Goal: Information Seeking & Learning: Learn about a topic

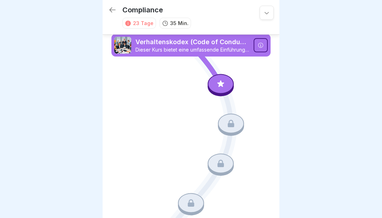
click at [216, 82] on div at bounding box center [221, 84] width 26 height 20
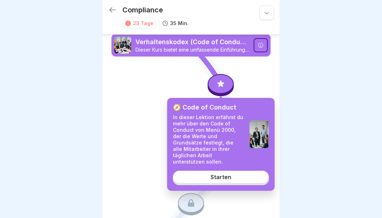
click at [216, 174] on div "Starten" at bounding box center [221, 177] width 21 height 6
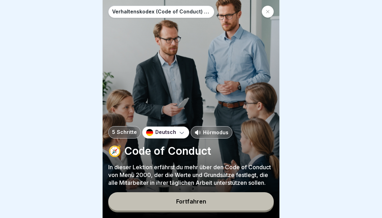
click at [202, 210] on button "Fortfahren" at bounding box center [191, 201] width 166 height 18
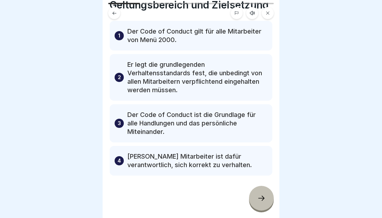
scroll to position [29, 0]
click at [261, 194] on div at bounding box center [261, 198] width 25 height 25
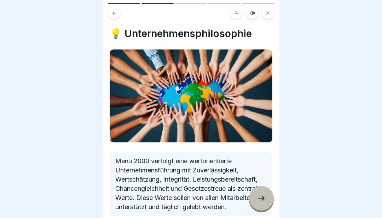
click at [265, 199] on icon at bounding box center [261, 198] width 8 height 8
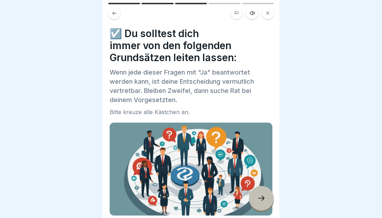
click at [253, 203] on div at bounding box center [261, 198] width 25 height 25
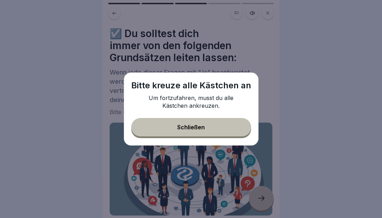
click at [199, 127] on div "Schließen" at bounding box center [191, 127] width 28 height 6
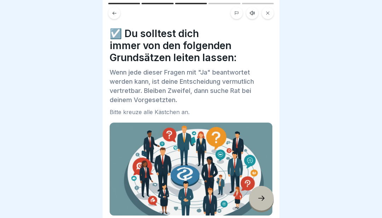
scroll to position [0, 0]
click at [113, 16] on icon at bounding box center [114, 13] width 5 height 5
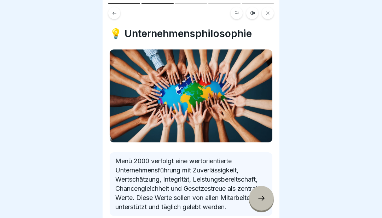
click at [112, 15] on icon at bounding box center [114, 13] width 5 height 5
click at [113, 18] on button at bounding box center [114, 13] width 12 height 12
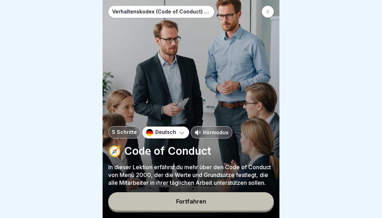
click at [210, 132] on p "Hörmodus" at bounding box center [215, 132] width 25 height 7
click at [212, 201] on button "Fortfahren" at bounding box center [191, 201] width 166 height 18
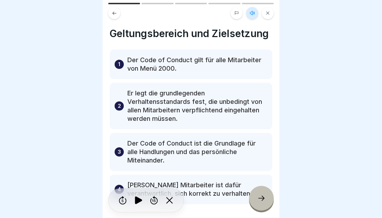
click at [140, 202] on icon at bounding box center [138, 201] width 7 height 8
click at [262, 207] on div at bounding box center [261, 198] width 25 height 25
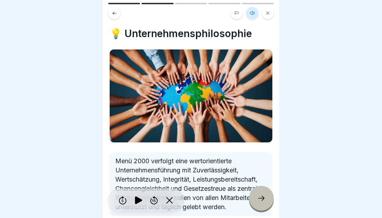
click at [264, 204] on div at bounding box center [261, 198] width 25 height 25
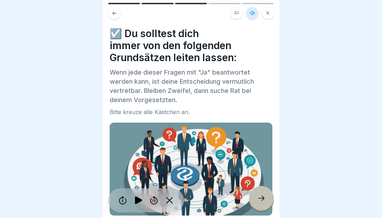
click at [263, 204] on div at bounding box center [261, 198] width 25 height 25
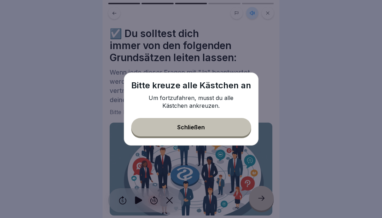
click at [221, 131] on button "Schließen" at bounding box center [191, 127] width 120 height 18
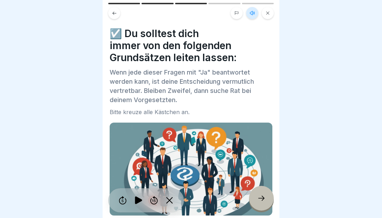
click at [218, 141] on img at bounding box center [191, 169] width 163 height 93
click at [223, 138] on img at bounding box center [191, 169] width 163 height 93
click at [176, 133] on img at bounding box center [191, 169] width 163 height 93
click at [250, 182] on img at bounding box center [191, 169] width 163 height 93
click at [145, 197] on icon at bounding box center [139, 200] width 14 height 11
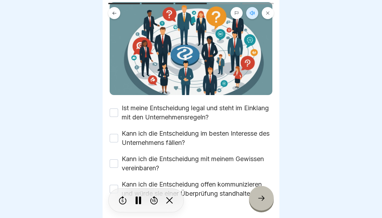
scroll to position [122, 0]
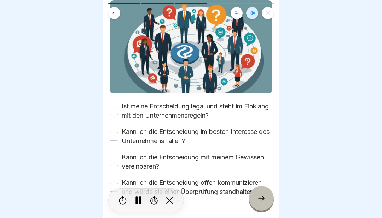
click at [111, 115] on button "Ist meine Entscheidung legal und steht im Einklang mit den Unternehmensregeln?" at bounding box center [114, 111] width 8 height 8
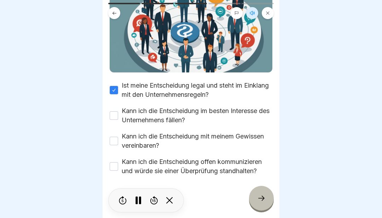
scroll to position [143, 0]
click at [116, 116] on button "Kann ich die Entscheidung im besten Interesse des Unternehmens fällen?" at bounding box center [114, 115] width 8 height 8
click at [116, 141] on button "Kann ich die Entscheidung mit meinem Gewissen vereinbaren?" at bounding box center [114, 141] width 8 height 8
click at [117, 161] on div "Kann ich die Entscheidung offen kommunizieren und würde sie einer Überprüfung s…" at bounding box center [191, 166] width 163 height 18
click at [124, 171] on label "Kann ich die Entscheidung offen kommunizieren und würde sie einer Überprüfung s…" at bounding box center [197, 166] width 151 height 18
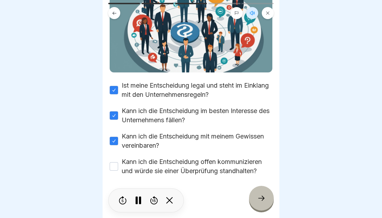
click at [118, 171] on button "Kann ich die Entscheidung offen kommunizieren und würde sie einer Überprüfung s…" at bounding box center [114, 166] width 8 height 8
click at [260, 201] on icon at bounding box center [261, 198] width 8 height 8
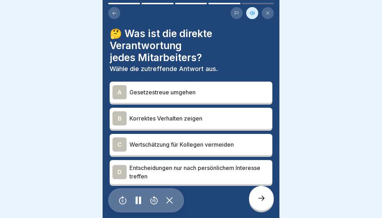
click at [212, 114] on p "Korrektes Verhalten zeigen" at bounding box center [200, 118] width 140 height 8
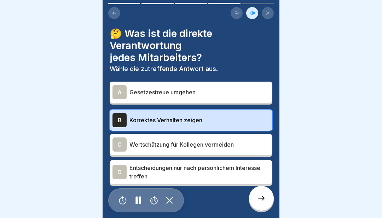
click at [228, 113] on div "B Korrektes Verhalten zeigen" at bounding box center [191, 120] width 157 height 14
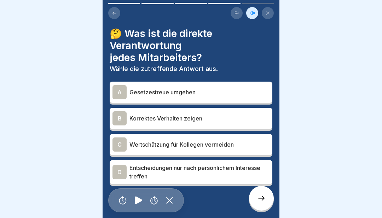
click at [110, 77] on div "🤔 Was ist die direkte Verantwortung jedes Mitarbeiters? Wähle die zutreffende A…" at bounding box center [191, 107] width 163 height 159
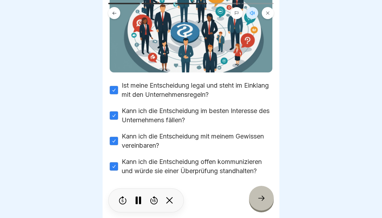
click at [260, 200] on icon at bounding box center [261, 198] width 8 height 8
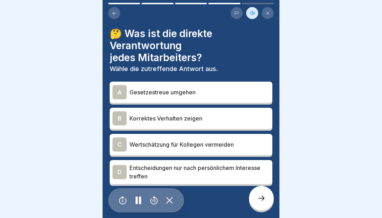
click at [123, 115] on div "B" at bounding box center [120, 118] width 14 height 14
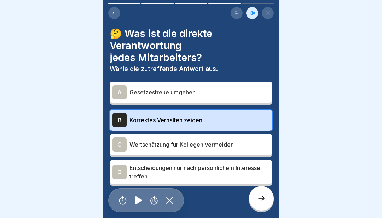
click at [126, 123] on div "B" at bounding box center [120, 120] width 14 height 14
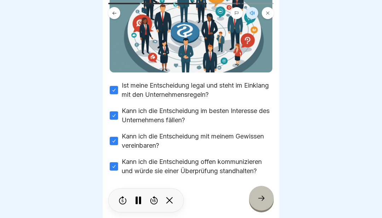
click at [259, 206] on div at bounding box center [261, 198] width 25 height 25
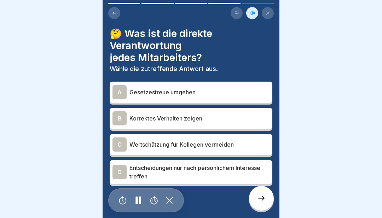
click at [120, 112] on div "B" at bounding box center [120, 118] width 14 height 14
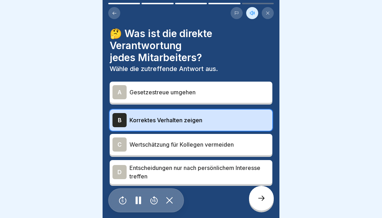
click at [261, 198] on icon at bounding box center [261, 198] width 8 height 8
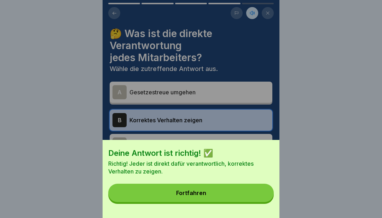
click at [197, 196] on div "Fortfahren" at bounding box center [191, 193] width 30 height 6
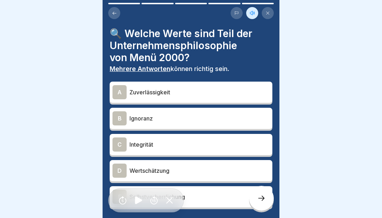
click at [126, 93] on div "A" at bounding box center [120, 92] width 14 height 14
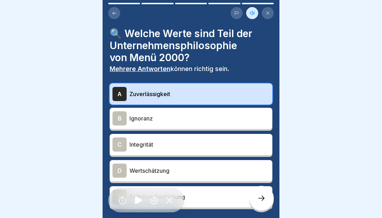
click at [123, 145] on div "C" at bounding box center [120, 145] width 14 height 14
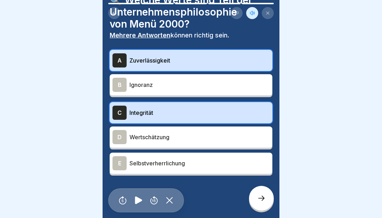
scroll to position [33, 0]
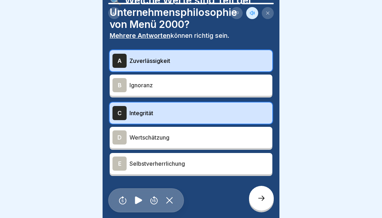
click at [124, 138] on div "D" at bounding box center [120, 138] width 14 height 14
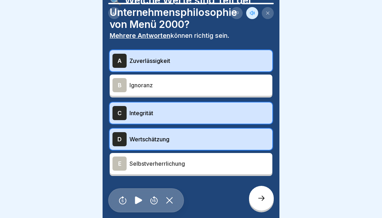
click at [257, 196] on icon at bounding box center [261, 198] width 8 height 8
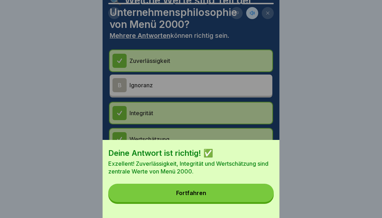
click at [175, 191] on button "Fortfahren" at bounding box center [191, 193] width 166 height 18
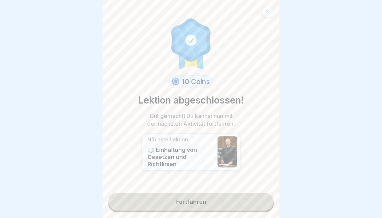
click at [158, 206] on link "Fortfahren" at bounding box center [191, 202] width 166 height 18
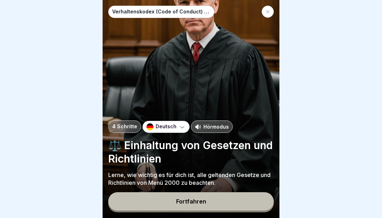
click at [214, 203] on button "Fortfahren" at bounding box center [191, 201] width 166 height 18
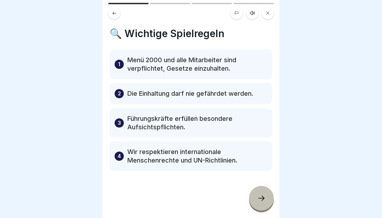
click at [122, 57] on div "1 Menü 2000 und alle Mitarbeiter sind verpflichtet, Gesetze einzuhalten." at bounding box center [191, 65] width 163 height 30
click at [125, 67] on div "1 Menü 2000 und alle Mitarbeiter sind verpflichtet, Gesetze einzuhalten." at bounding box center [191, 65] width 163 height 30
click at [264, 205] on div at bounding box center [261, 198] width 25 height 25
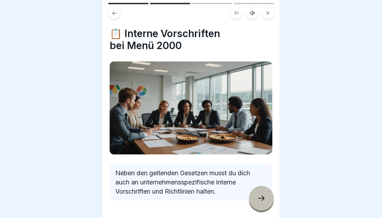
click at [256, 194] on div at bounding box center [261, 198] width 25 height 25
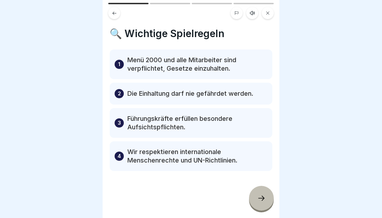
click at [265, 201] on icon at bounding box center [261, 198] width 8 height 8
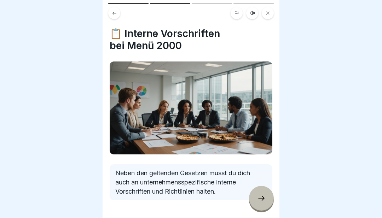
click at [265, 199] on icon at bounding box center [261, 198] width 8 height 8
click at [269, 201] on div at bounding box center [261, 198] width 25 height 25
click at [265, 201] on icon at bounding box center [261, 198] width 8 height 8
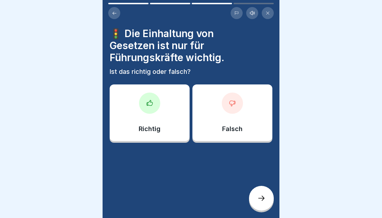
click at [267, 205] on div at bounding box center [261, 198] width 25 height 25
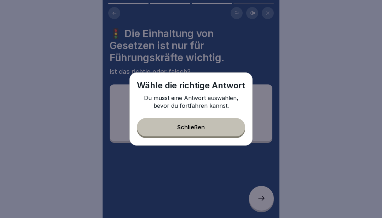
click at [178, 125] on div "Schließen" at bounding box center [191, 127] width 28 height 6
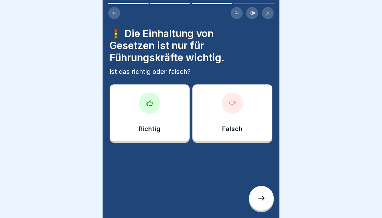
click at [240, 109] on div at bounding box center [232, 103] width 21 height 21
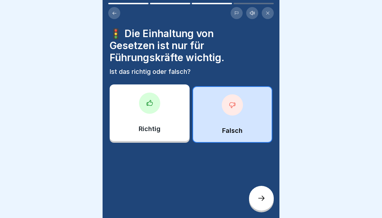
click at [228, 110] on div at bounding box center [232, 104] width 21 height 21
click at [231, 113] on div at bounding box center [232, 104] width 21 height 21
click at [224, 97] on div "Falsch" at bounding box center [232, 114] width 80 height 57
click at [265, 201] on icon at bounding box center [261, 198] width 8 height 8
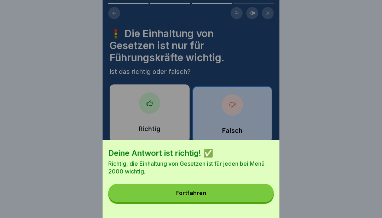
click at [240, 196] on button "Fortfahren" at bounding box center [191, 193] width 166 height 18
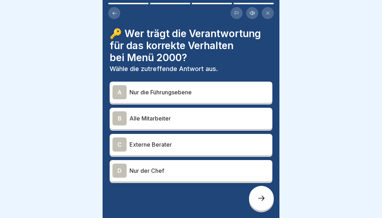
click at [124, 115] on div "B" at bounding box center [120, 118] width 14 height 14
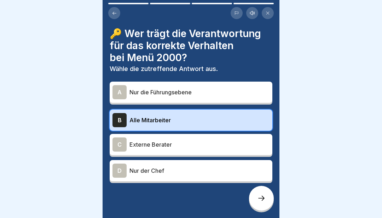
click at [269, 204] on div at bounding box center [261, 198] width 25 height 25
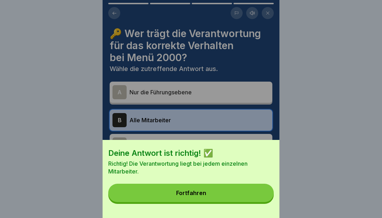
click at [235, 193] on button "Fortfahren" at bounding box center [191, 193] width 166 height 18
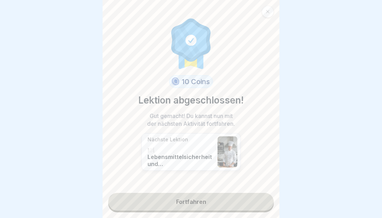
click at [229, 205] on link "Fortfahren" at bounding box center [191, 202] width 166 height 18
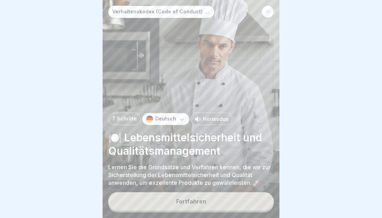
click at [223, 203] on button "Fortfahren" at bounding box center [191, 201] width 166 height 18
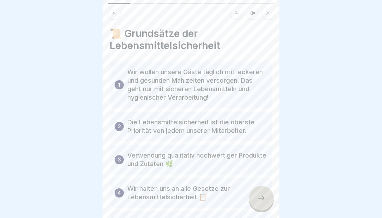
click at [267, 204] on div at bounding box center [261, 198] width 25 height 25
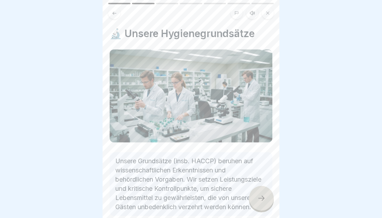
click at [267, 201] on div at bounding box center [261, 198] width 25 height 25
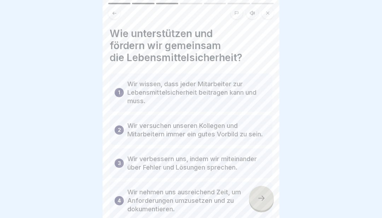
click at [125, 201] on div "4 Wir nehmen uns ausreichend Zeit, um Anforderungen umzusetzen und zu dokumenti…" at bounding box center [191, 201] width 163 height 38
click at [194, 203] on p "Wir nehmen uns ausreichend Zeit, um Anforderungen umzusetzen und zu dokumentier…" at bounding box center [197, 200] width 140 height 25
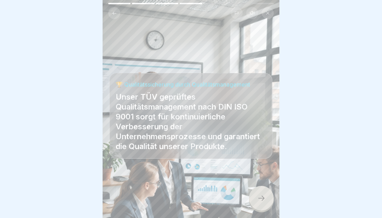
click at [207, 197] on div at bounding box center [191, 197] width 163 height 42
click at [269, 12] on icon at bounding box center [268, 13] width 4 height 4
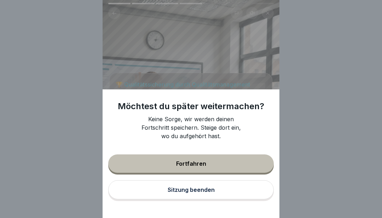
click at [229, 166] on button "Fortfahren" at bounding box center [191, 164] width 166 height 18
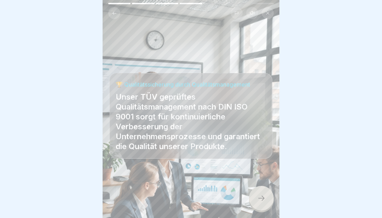
click at [263, 200] on icon at bounding box center [261, 198] width 6 height 5
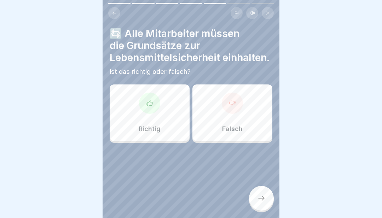
click at [155, 106] on div at bounding box center [149, 103] width 21 height 21
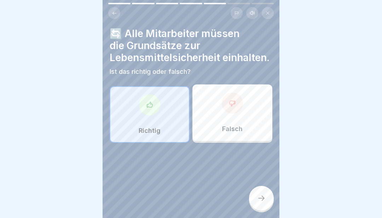
click at [152, 113] on div at bounding box center [149, 104] width 21 height 21
click at [268, 200] on div at bounding box center [261, 198] width 25 height 25
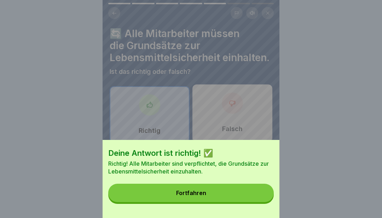
click at [228, 199] on button "Fortfahren" at bounding box center [191, 193] width 166 height 18
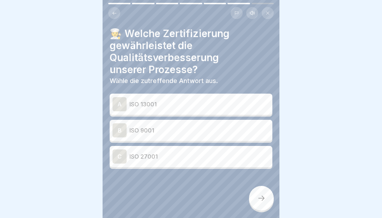
click at [268, 205] on div at bounding box center [261, 198] width 25 height 25
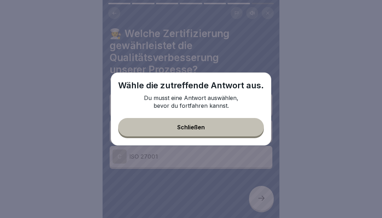
click at [217, 126] on button "Schließen" at bounding box center [191, 127] width 146 height 18
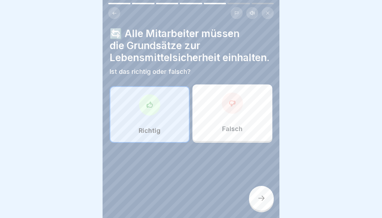
click at [119, 16] on button at bounding box center [114, 13] width 12 height 12
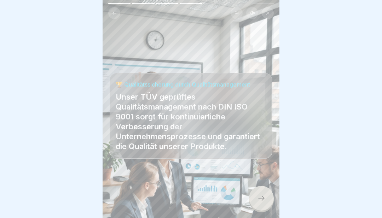
click at [270, 206] on div at bounding box center [261, 198] width 25 height 25
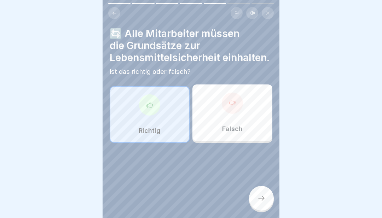
click at [150, 106] on icon at bounding box center [149, 105] width 7 height 7
click at [269, 202] on div at bounding box center [261, 198] width 25 height 25
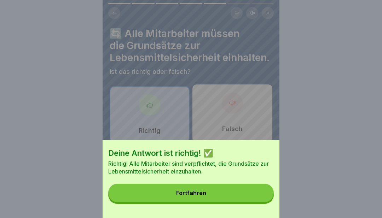
click at [232, 196] on button "Fortfahren" at bounding box center [191, 193] width 166 height 18
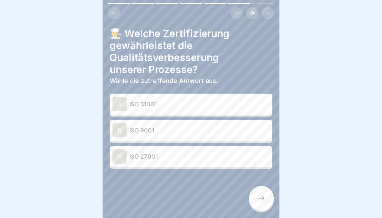
click at [123, 126] on div "B" at bounding box center [120, 130] width 14 height 14
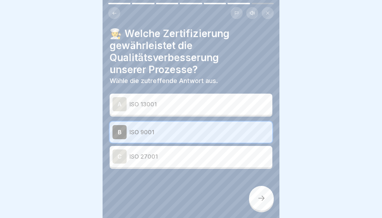
click at [269, 203] on div at bounding box center [261, 198] width 25 height 25
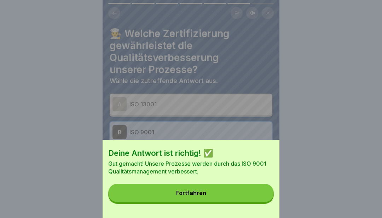
click at [232, 200] on button "Fortfahren" at bounding box center [191, 193] width 166 height 18
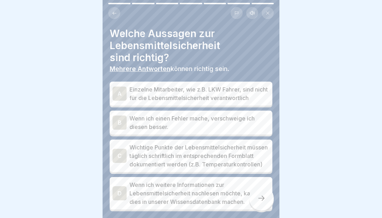
click at [123, 162] on div "C" at bounding box center [120, 156] width 14 height 14
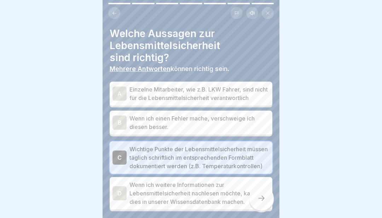
click at [269, 202] on div at bounding box center [261, 198] width 25 height 25
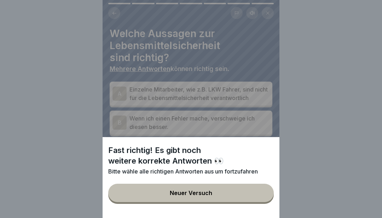
click at [244, 195] on button "Neuer Versuch" at bounding box center [191, 193] width 166 height 18
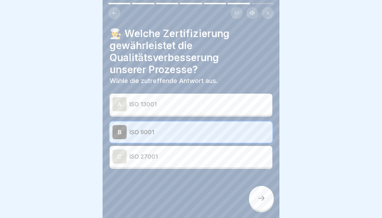
click at [130, 198] on div at bounding box center [191, 190] width 163 height 42
click at [268, 206] on div at bounding box center [261, 198] width 25 height 25
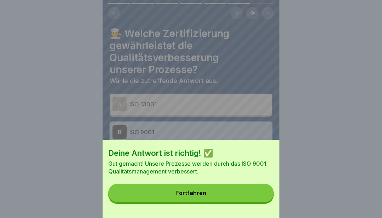
click at [249, 195] on button "Fortfahren" at bounding box center [191, 193] width 166 height 18
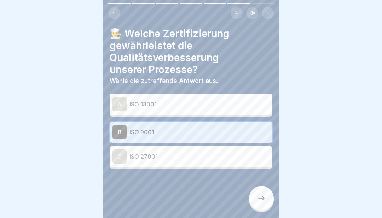
click at [266, 200] on div at bounding box center [261, 198] width 25 height 25
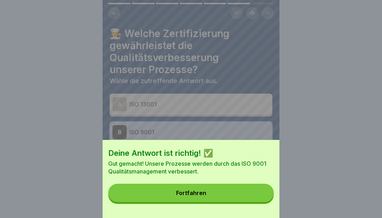
click at [245, 198] on button "Fortfahren" at bounding box center [191, 193] width 166 height 18
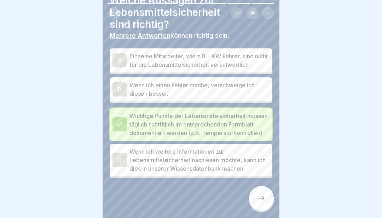
scroll to position [32, 0]
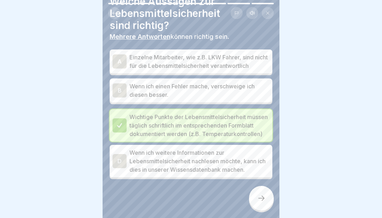
click at [134, 174] on p "Wenn ich weitere Informationen zur Lebensmittelsicherheit nachlesen möchte, kan…" at bounding box center [200, 161] width 140 height 25
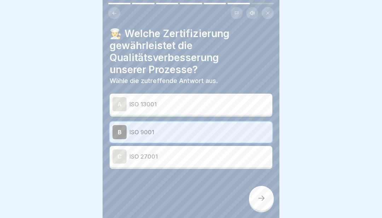
click at [265, 204] on div at bounding box center [261, 198] width 25 height 25
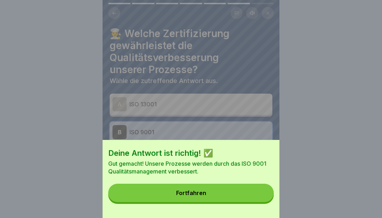
click at [243, 198] on button "Fortfahren" at bounding box center [191, 193] width 166 height 18
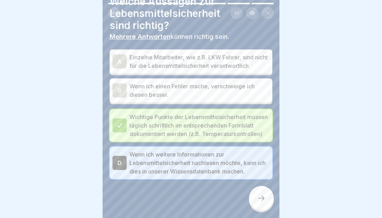
click at [268, 205] on div at bounding box center [261, 198] width 25 height 25
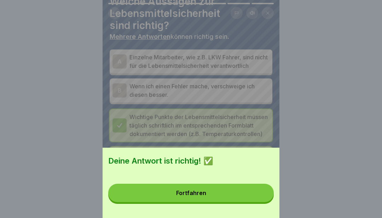
click at [245, 195] on button "Fortfahren" at bounding box center [191, 193] width 166 height 18
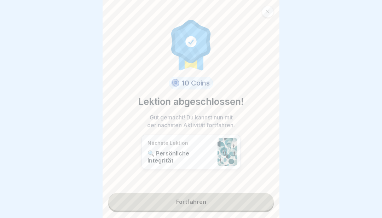
click at [242, 205] on link "Fortfahren" at bounding box center [191, 202] width 166 height 18
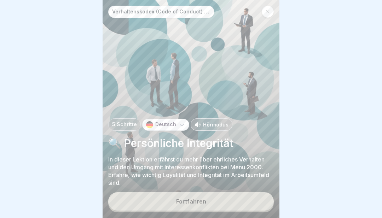
click at [242, 205] on button "Fortfahren" at bounding box center [191, 201] width 166 height 18
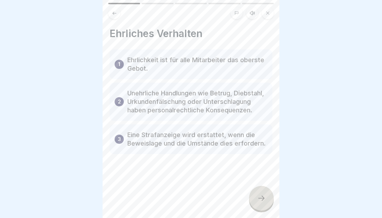
click at [269, 210] on div "Ehrliches Verhalten 1 Ehrlichkeit ist für alle Mitarbeiter das oberste Gebot. 2…" at bounding box center [191, 109] width 177 height 218
click at [270, 204] on div at bounding box center [261, 198] width 25 height 25
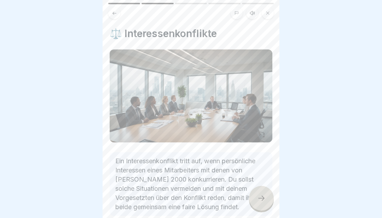
click at [266, 204] on div at bounding box center [261, 198] width 25 height 25
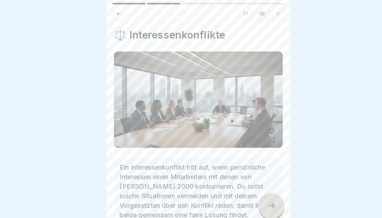
click at [15, 94] on div at bounding box center [191, 109] width 382 height 218
click at [265, 204] on div at bounding box center [261, 198] width 25 height 25
click at [273, 207] on div "⚖️ Interessenkonflikte Ein Interessenkonflikt tritt auf, wenn persönliche Inter…" at bounding box center [191, 109] width 177 height 218
click at [267, 201] on div at bounding box center [261, 198] width 25 height 25
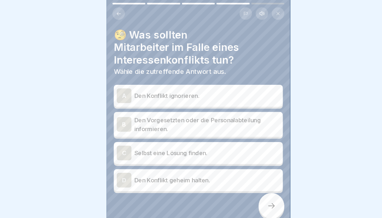
click at [126, 85] on div "A" at bounding box center [120, 92] width 14 height 14
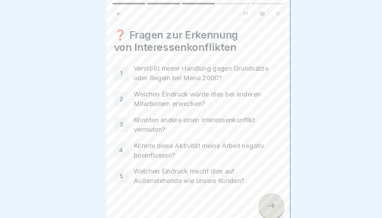
click at [263, 203] on div at bounding box center [261, 198] width 25 height 25
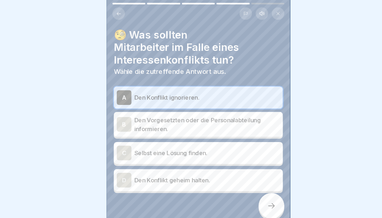
click at [266, 201] on div at bounding box center [261, 198] width 25 height 25
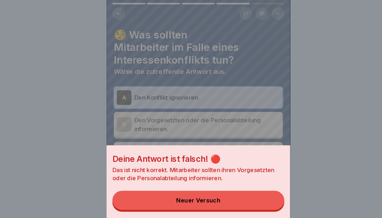
click at [241, 194] on button "Neuer Versuch" at bounding box center [191, 193] width 166 height 18
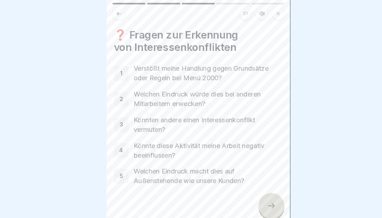
click at [268, 199] on div at bounding box center [261, 198] width 25 height 25
click at [263, 206] on div at bounding box center [261, 198] width 25 height 25
click at [264, 202] on icon at bounding box center [261, 198] width 8 height 8
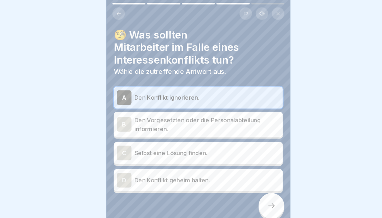
click at [124, 140] on div "C" at bounding box center [120, 147] width 14 height 14
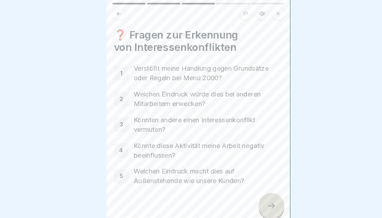
click at [272, 201] on div at bounding box center [261, 198] width 25 height 25
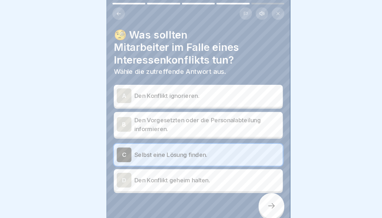
click at [272, 198] on div at bounding box center [261, 198] width 25 height 25
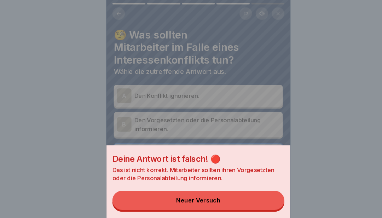
click at [244, 196] on button "Neuer Versuch" at bounding box center [191, 193] width 166 height 18
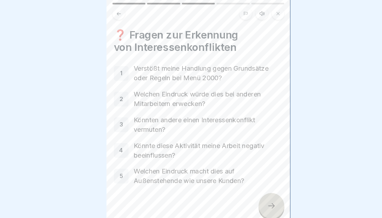
click at [265, 209] on div at bounding box center [261, 198] width 25 height 25
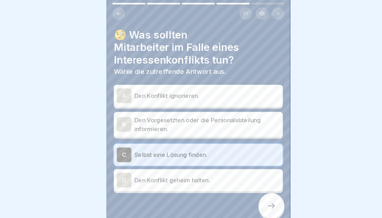
click at [126, 113] on div "B" at bounding box center [120, 120] width 14 height 14
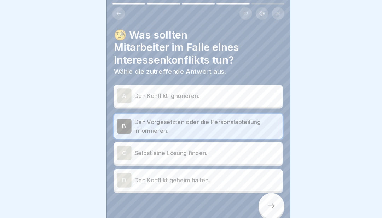
click at [263, 207] on div at bounding box center [261, 198] width 25 height 25
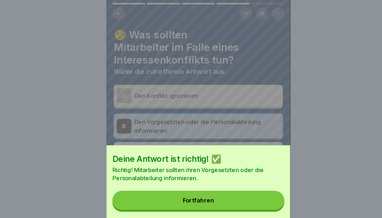
click at [247, 196] on button "Fortfahren" at bounding box center [191, 193] width 166 height 18
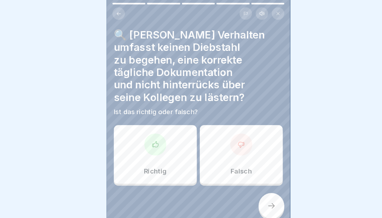
click at [155, 148] on div at bounding box center [149, 139] width 21 height 21
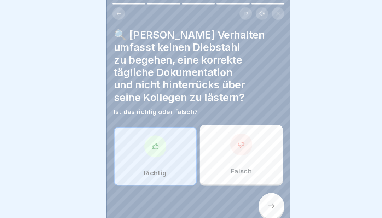
click at [269, 202] on div at bounding box center [261, 198] width 25 height 25
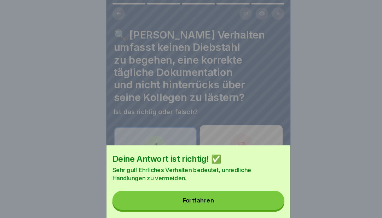
click at [242, 196] on button "Fortfahren" at bounding box center [191, 193] width 166 height 18
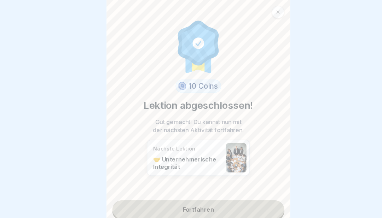
click at [218, 210] on link "Fortfahren" at bounding box center [191, 202] width 166 height 18
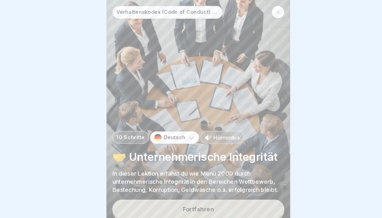
click at [219, 209] on button "Fortfahren" at bounding box center [191, 201] width 166 height 18
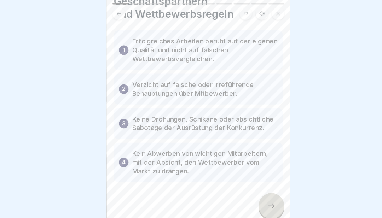
scroll to position [44, 0]
click at [268, 200] on div at bounding box center [261, 198] width 25 height 25
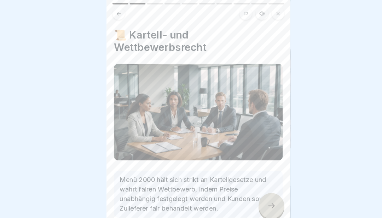
click at [267, 201] on div at bounding box center [261, 198] width 25 height 25
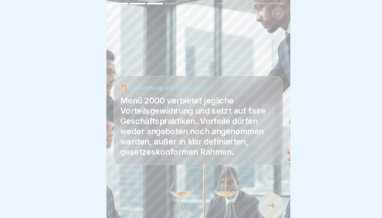
click at [269, 201] on div at bounding box center [261, 198] width 25 height 25
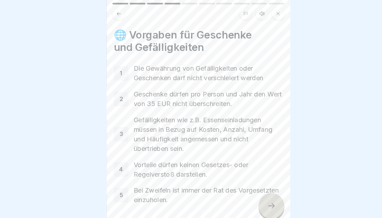
click at [273, 12] on button at bounding box center [268, 13] width 12 height 12
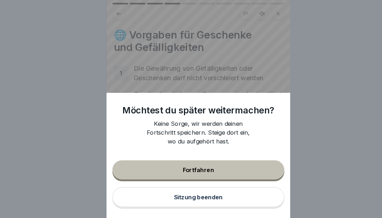
click at [221, 198] on button "Sitzung beenden" at bounding box center [191, 189] width 166 height 19
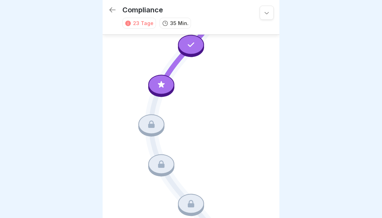
scroll to position [159, 0]
click at [171, 86] on div at bounding box center [161, 85] width 26 height 20
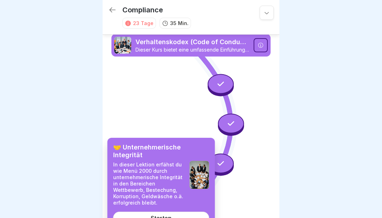
scroll to position [0, 0]
click at [270, 14] on icon at bounding box center [266, 12] width 7 height 7
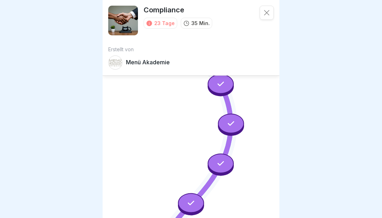
click at [272, 15] on div at bounding box center [267, 13] width 14 height 14
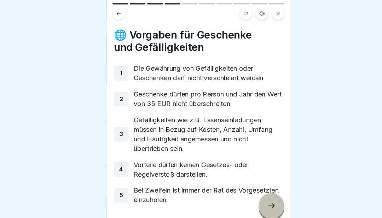
click at [272, 14] on button at bounding box center [268, 13] width 12 height 12
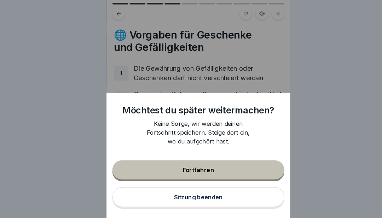
click at [215, 196] on button "Sitzung beenden" at bounding box center [191, 189] width 166 height 19
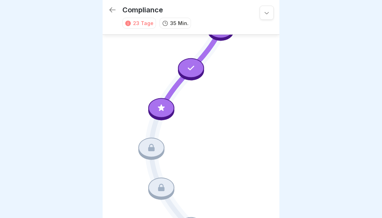
scroll to position [135, 0]
